Goal: Information Seeking & Learning: Learn about a topic

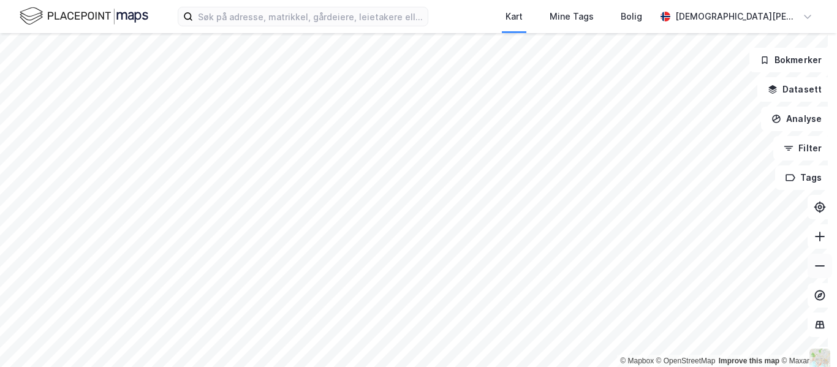
click at [814, 273] on button at bounding box center [819, 266] width 24 height 24
click at [813, 269] on icon at bounding box center [819, 266] width 12 height 12
click at [473, 0] on html "Kart Mine Tags Bolig [PERSON_NAME] © Mapbox © OpenStreetMap Improve this map © …" at bounding box center [418, 183] width 837 height 367
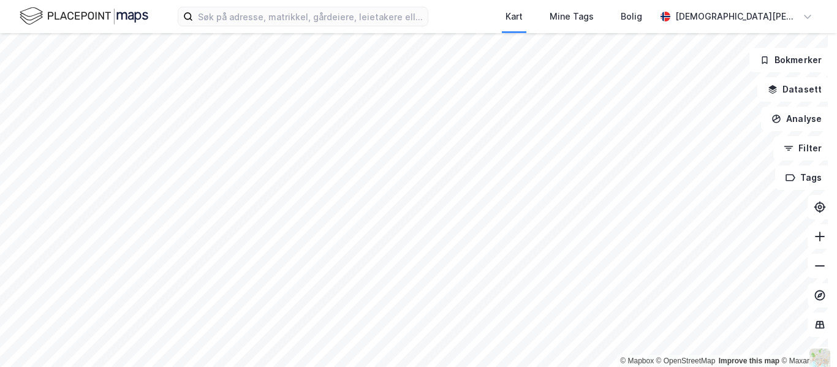
click at [526, 9] on div "Kart Mine Tags Bolig [PERSON_NAME] © Mapbox © OpenStreetMap Improve this map © …" at bounding box center [418, 183] width 837 height 367
click at [404, 0] on html "Kart Mine Tags Bolig [PERSON_NAME] © Mapbox © OpenStreetMap Improve this map © …" at bounding box center [418, 183] width 837 height 367
click at [813, 242] on icon at bounding box center [819, 236] width 12 height 12
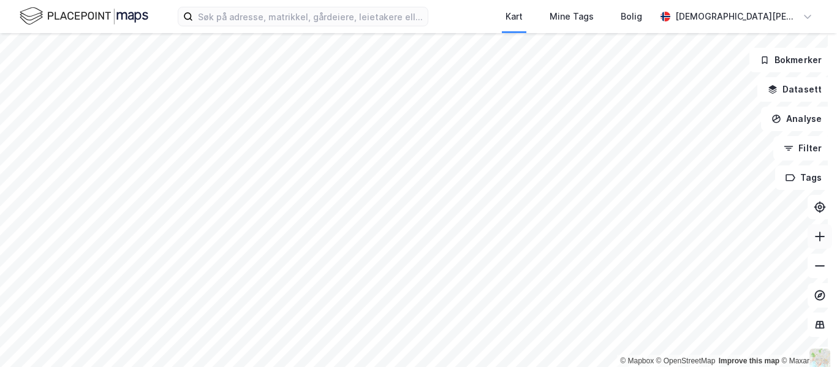
click at [813, 242] on icon at bounding box center [819, 236] width 12 height 12
click at [813, 235] on icon at bounding box center [819, 236] width 12 height 12
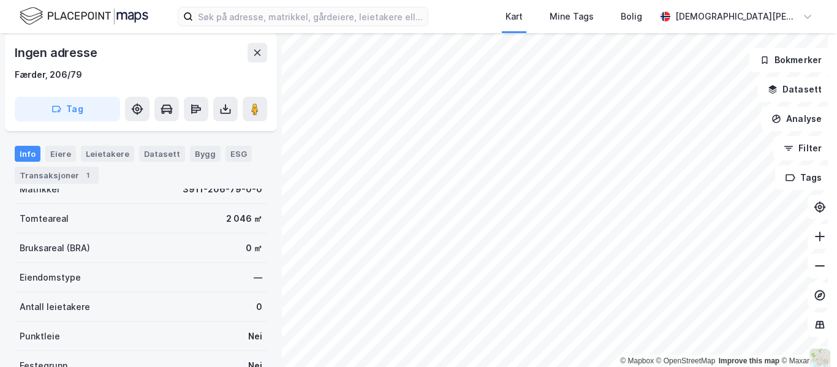
scroll to position [43, 0]
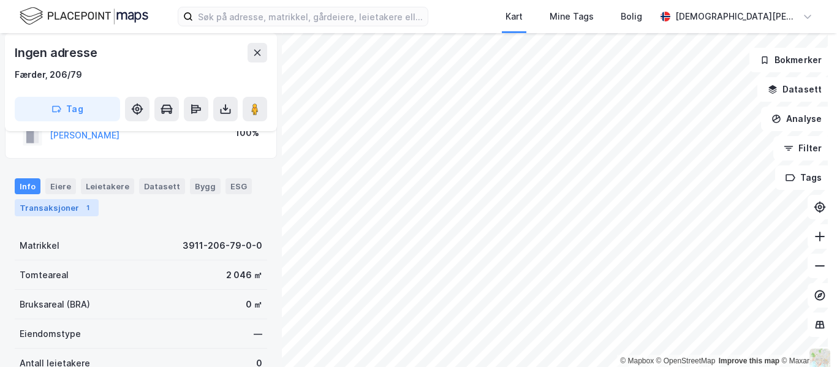
click at [37, 200] on div "Transaksjoner 1" at bounding box center [57, 207] width 84 height 17
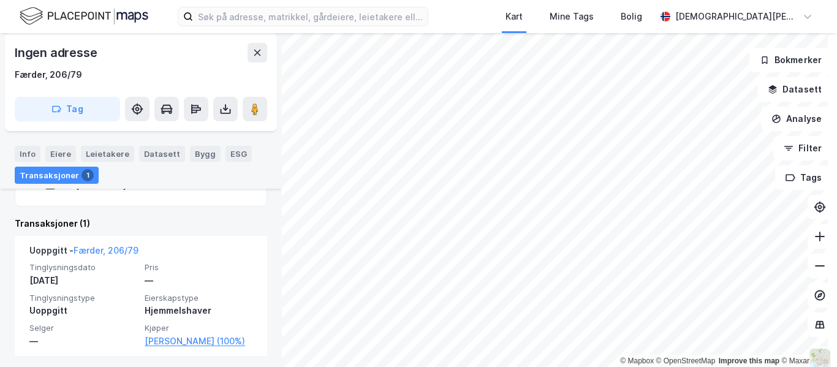
scroll to position [247, 0]
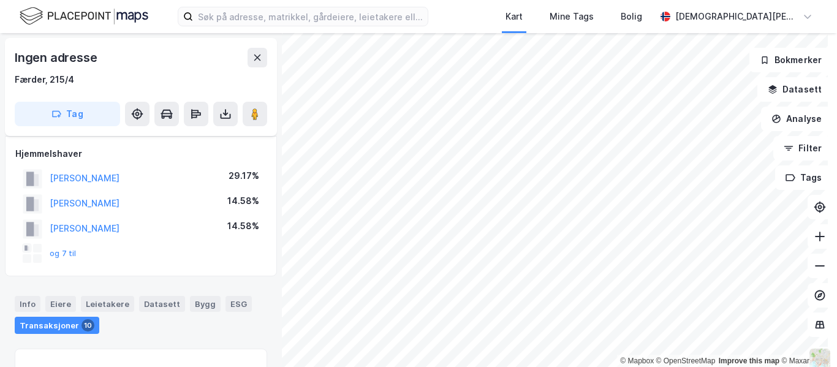
scroll to position [211, 0]
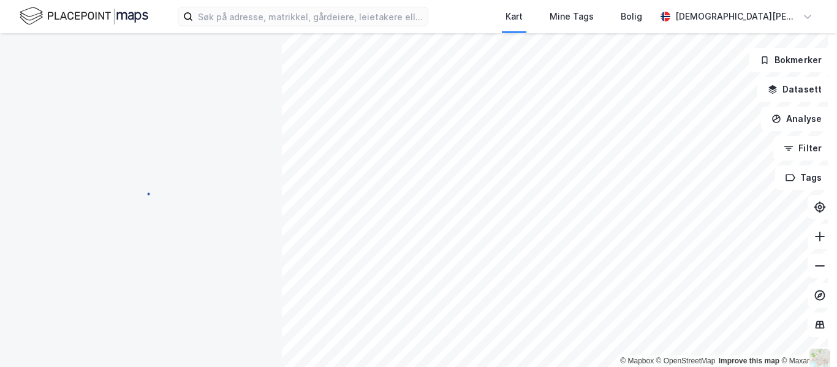
scroll to position [137, 0]
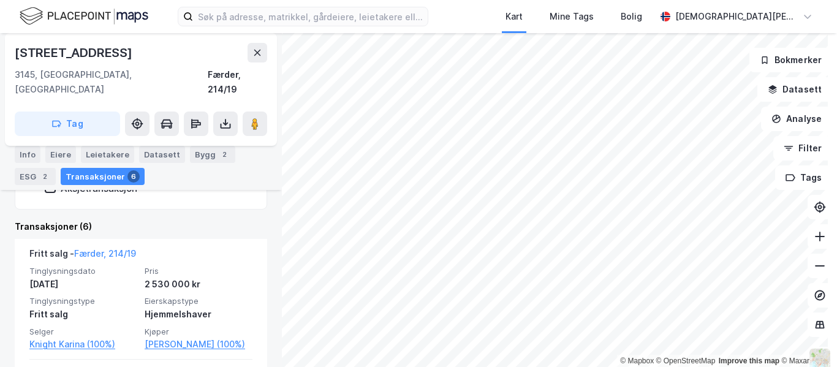
scroll to position [267, 0]
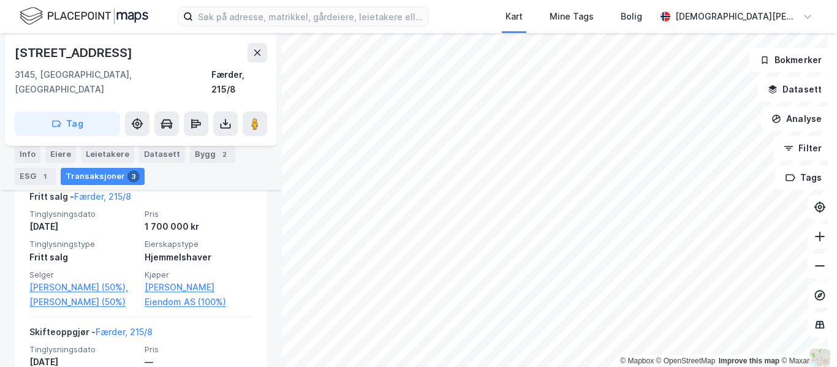
scroll to position [387, 0]
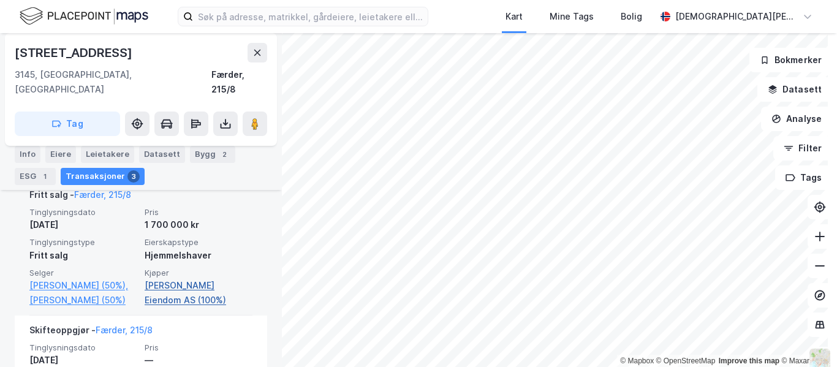
click at [163, 278] on link "[PERSON_NAME] Eiendom AS (100%)" at bounding box center [199, 292] width 108 height 29
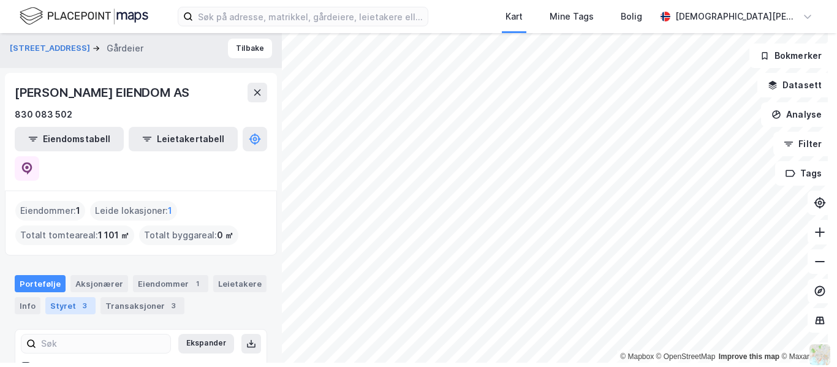
click at [85, 299] on div "3" at bounding box center [84, 305] width 12 height 12
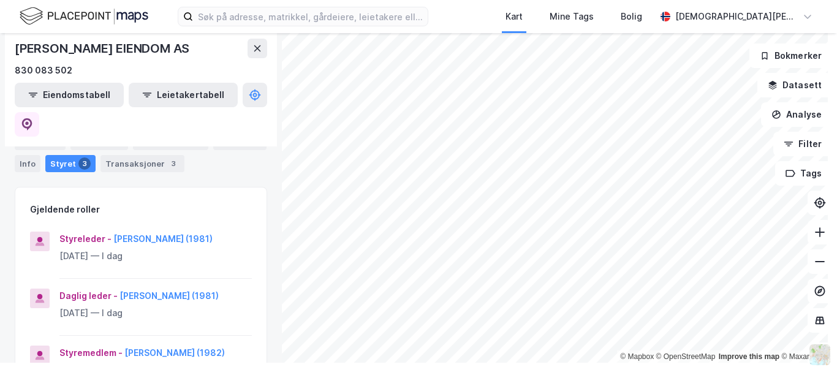
scroll to position [141, 0]
click at [0, 0] on button "[PERSON_NAME] (1981)" at bounding box center [0, 0] width 0 height 0
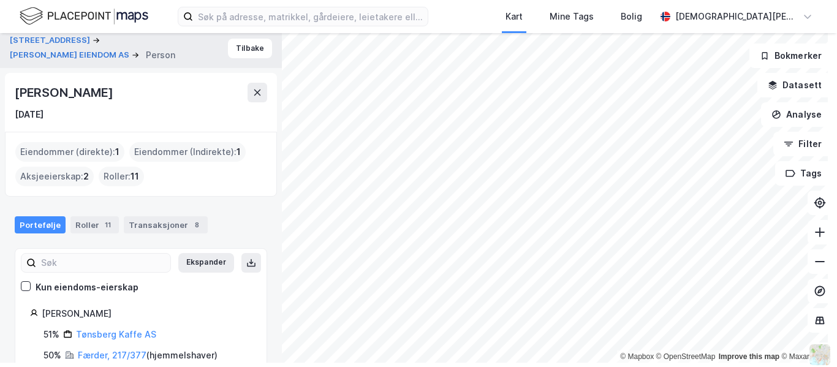
scroll to position [92, 0]
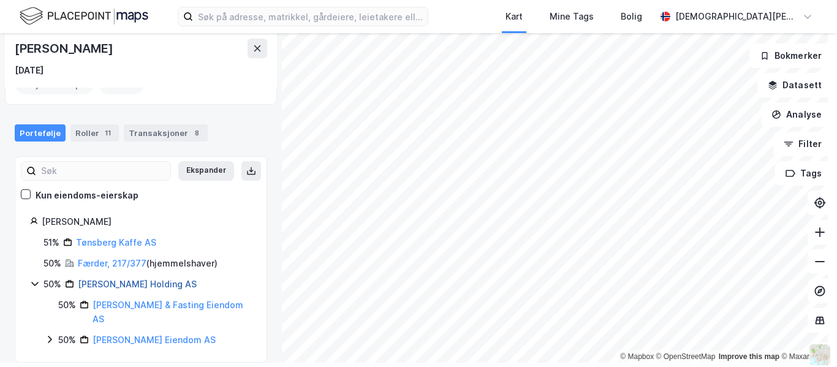
click at [130, 283] on link "[PERSON_NAME] Holding AS" at bounding box center [137, 284] width 119 height 10
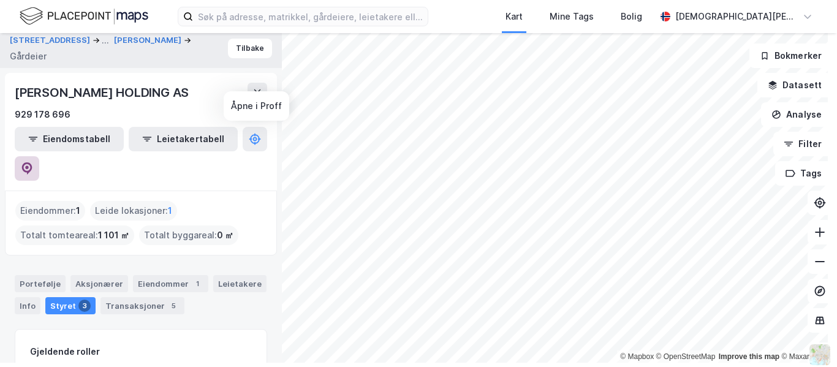
click at [39, 156] on button at bounding box center [27, 168] width 24 height 24
click at [92, 13] on img at bounding box center [84, 16] width 129 height 21
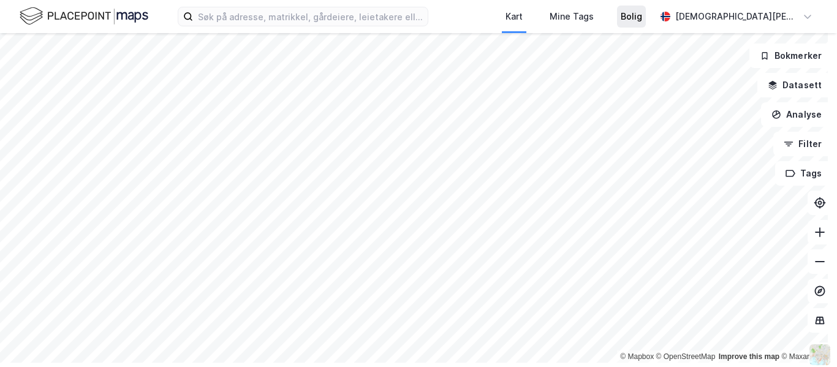
click at [642, 19] on div "Bolig" at bounding box center [630, 16] width 21 height 15
